Goal: Transaction & Acquisition: Book appointment/travel/reservation

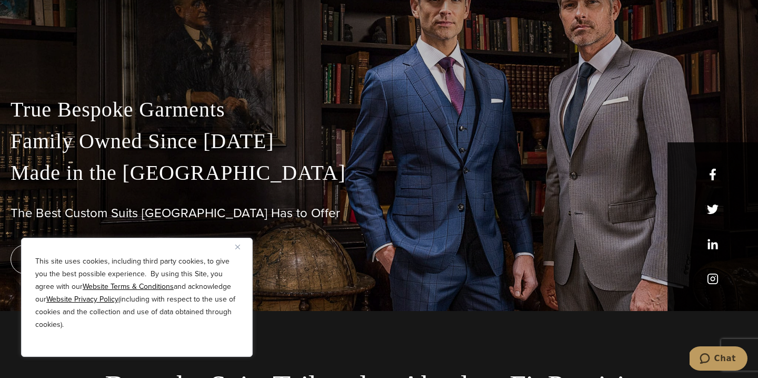
scroll to position [57, 0]
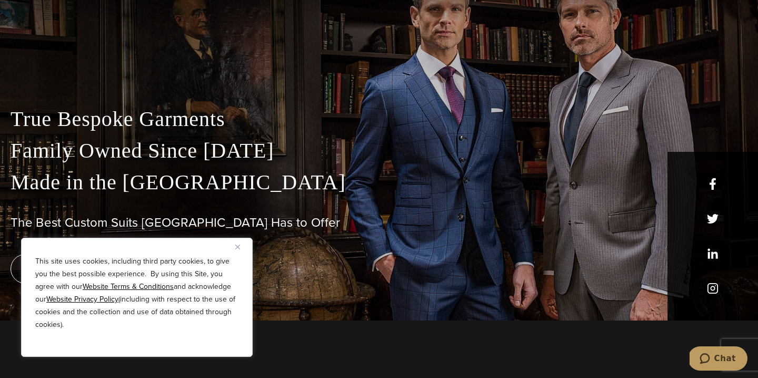
click at [239, 247] on img "Close" at bounding box center [237, 246] width 5 height 5
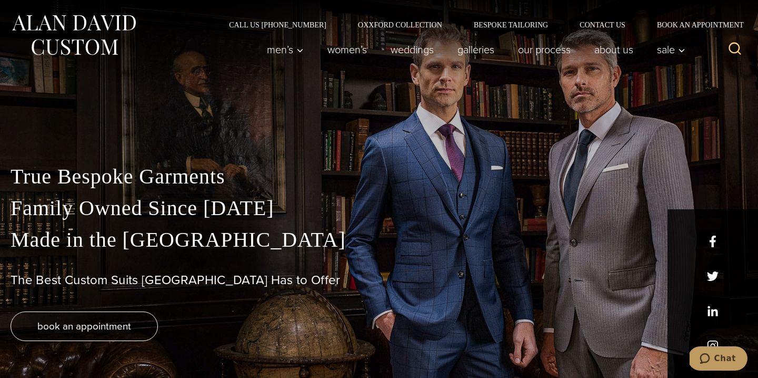
scroll to position [0, 0]
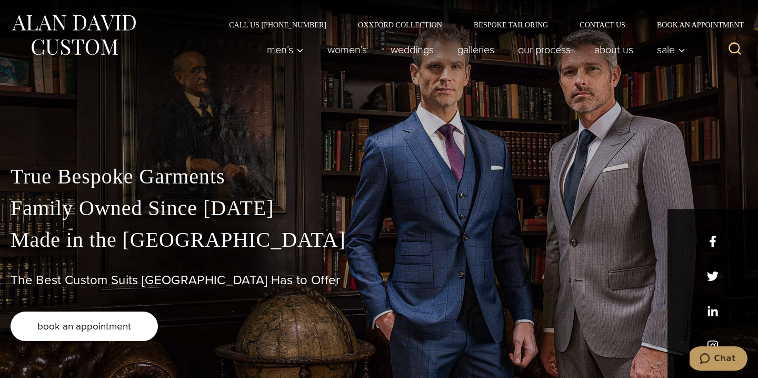
click at [94, 340] on link "book an appointment" at bounding box center [84, 325] width 147 height 29
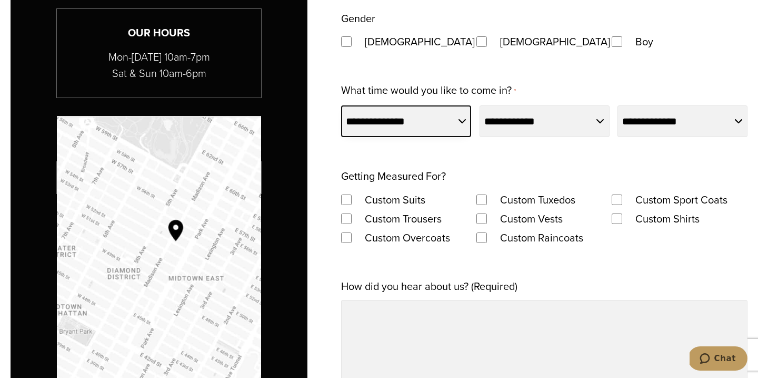
scroll to position [718, 0]
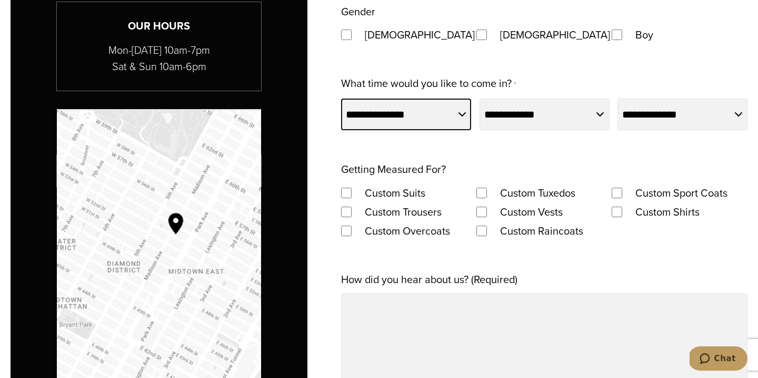
select select "*******"
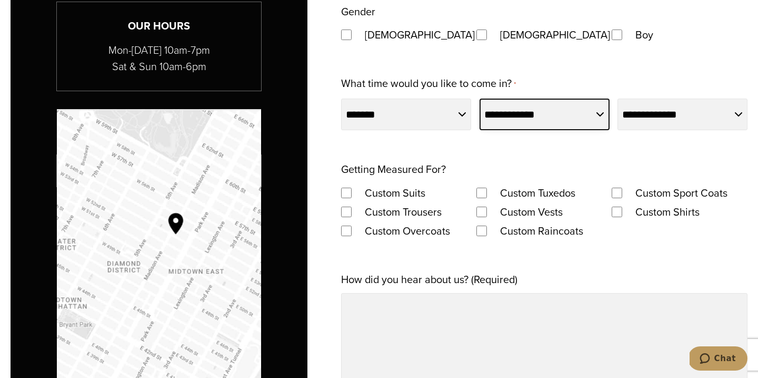
select select "*"
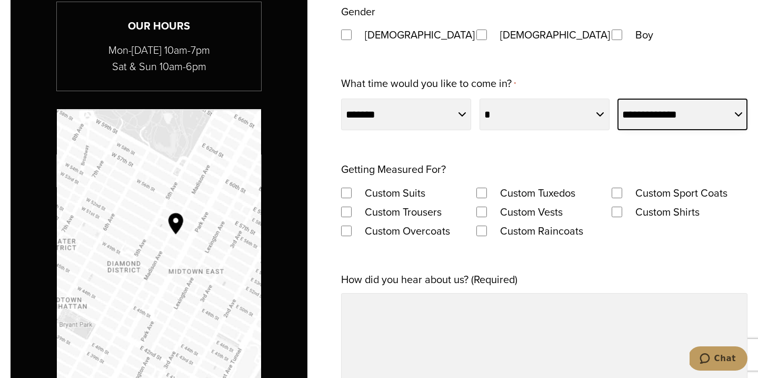
select select "*******"
click at [414, 189] on label "Custom Suits" at bounding box center [395, 192] width 82 height 19
click at [412, 210] on label "Custom Trousers" at bounding box center [403, 211] width 98 height 19
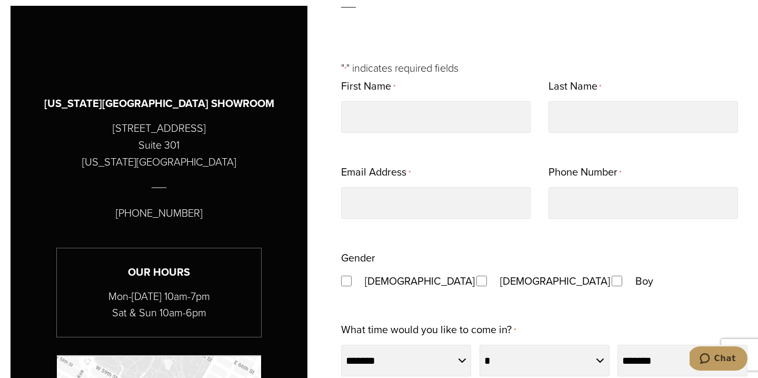
scroll to position [466, 0]
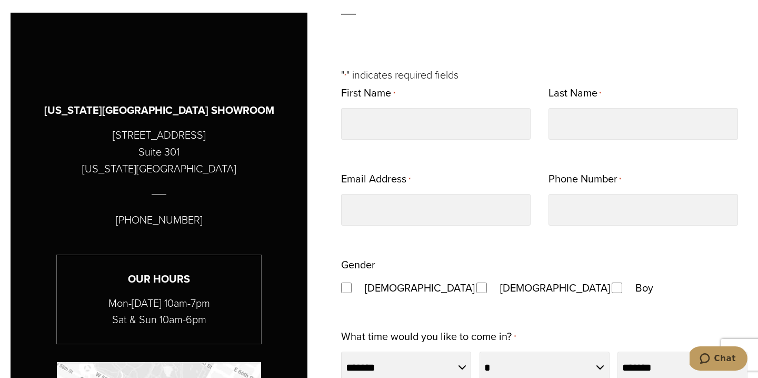
click at [383, 287] on label "Male" at bounding box center [413, 287] width 119 height 19
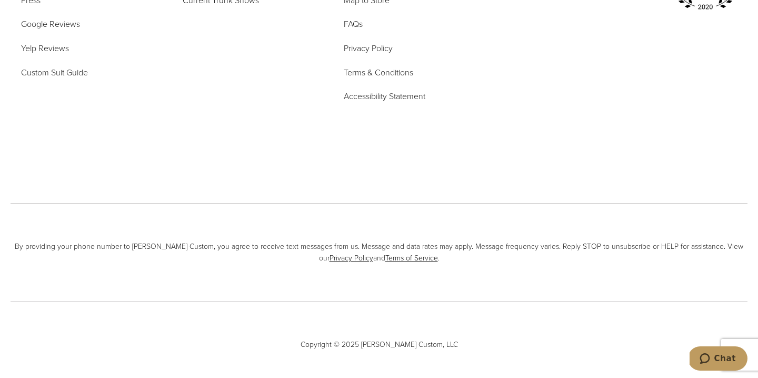
scroll to position [2387, 0]
